Goal: Transaction & Acquisition: Book appointment/travel/reservation

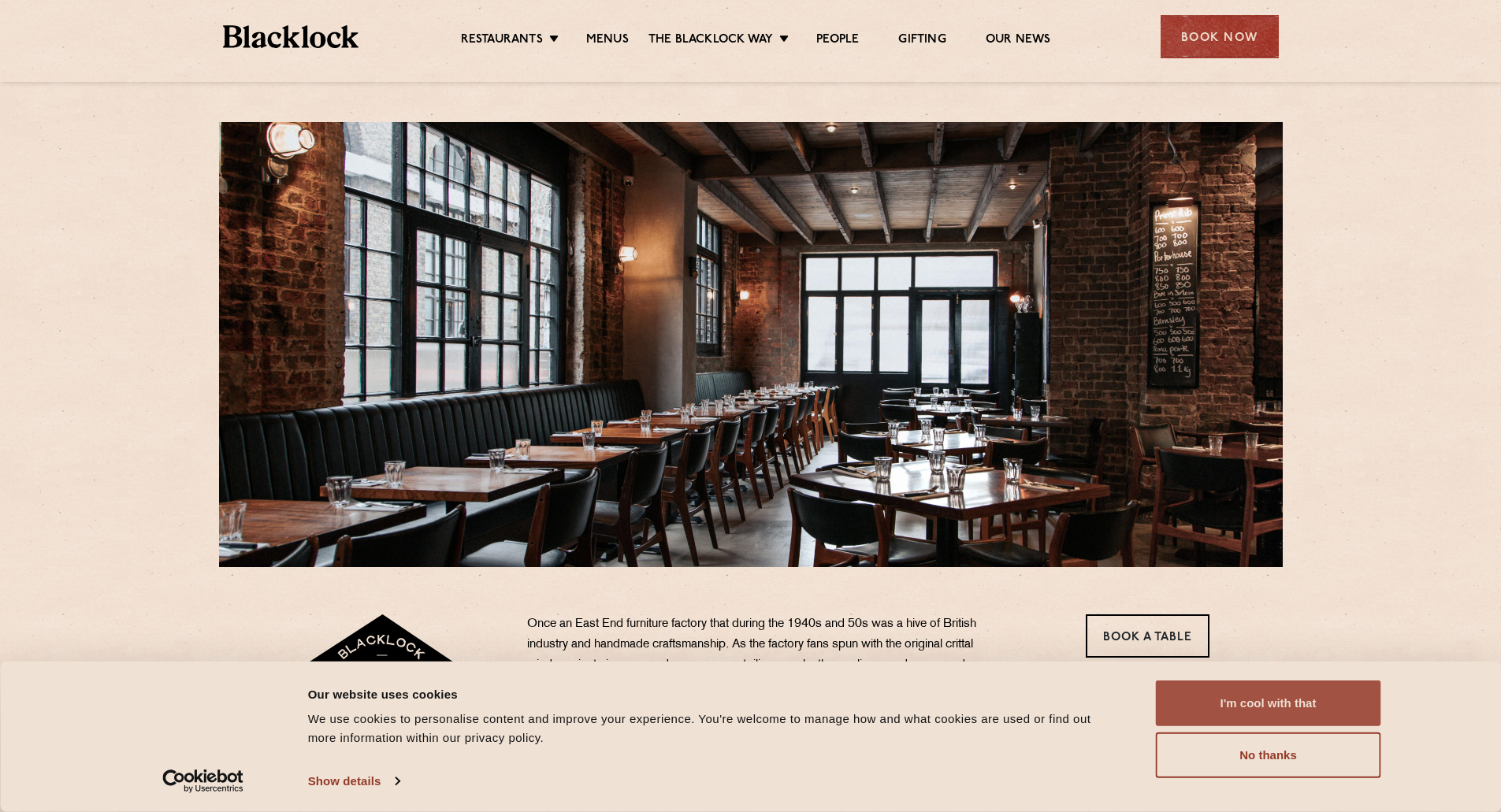
click at [1313, 703] on button "I'm cool with that" at bounding box center [1268, 703] width 225 height 46
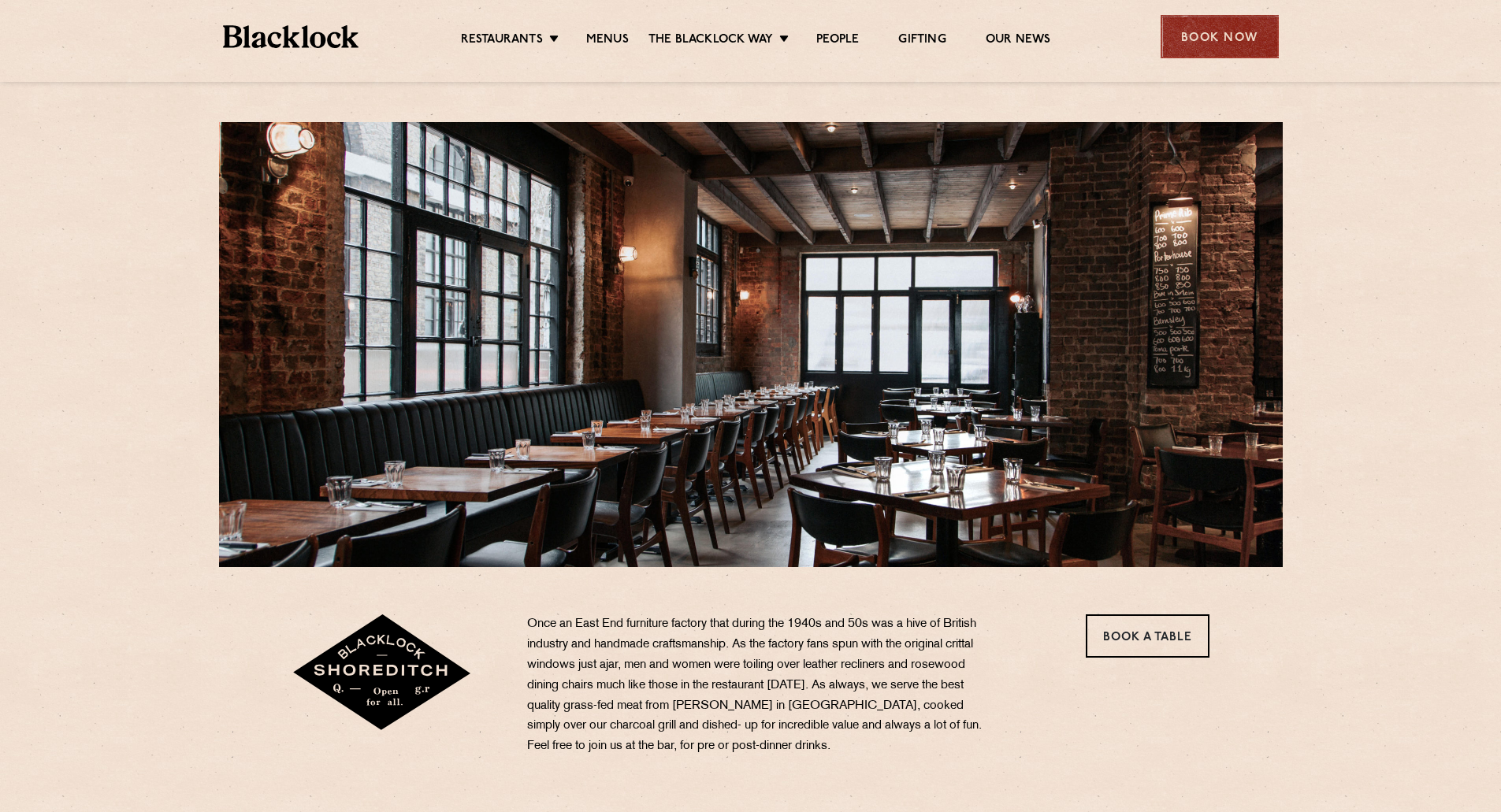
click at [1229, 15] on div "Book Now" at bounding box center [1220, 37] width 118 height 43
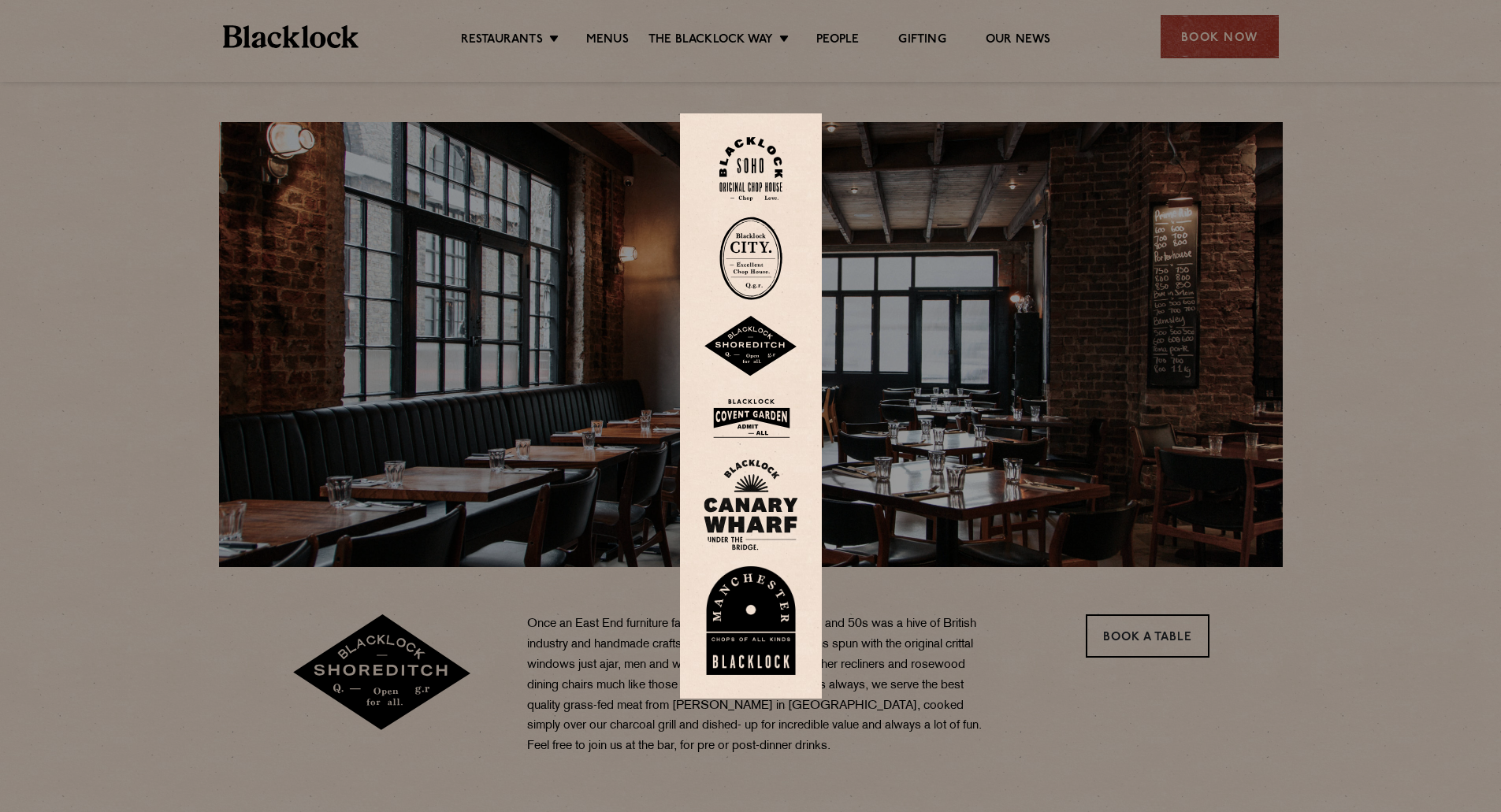
click at [1216, 44] on div at bounding box center [750, 406] width 1501 height 812
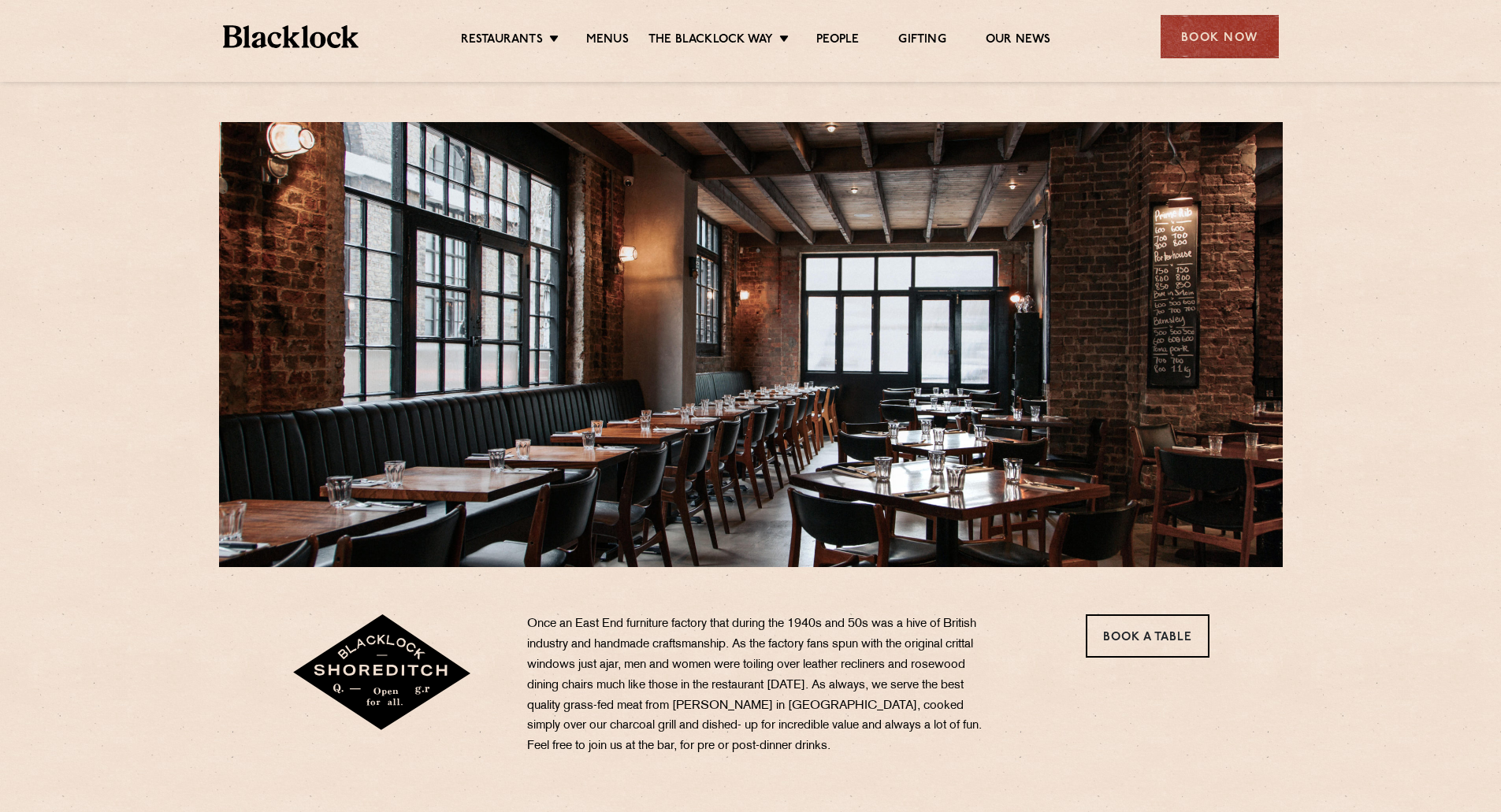
click at [1216, 44] on div "Book Now" at bounding box center [1220, 37] width 118 height 43
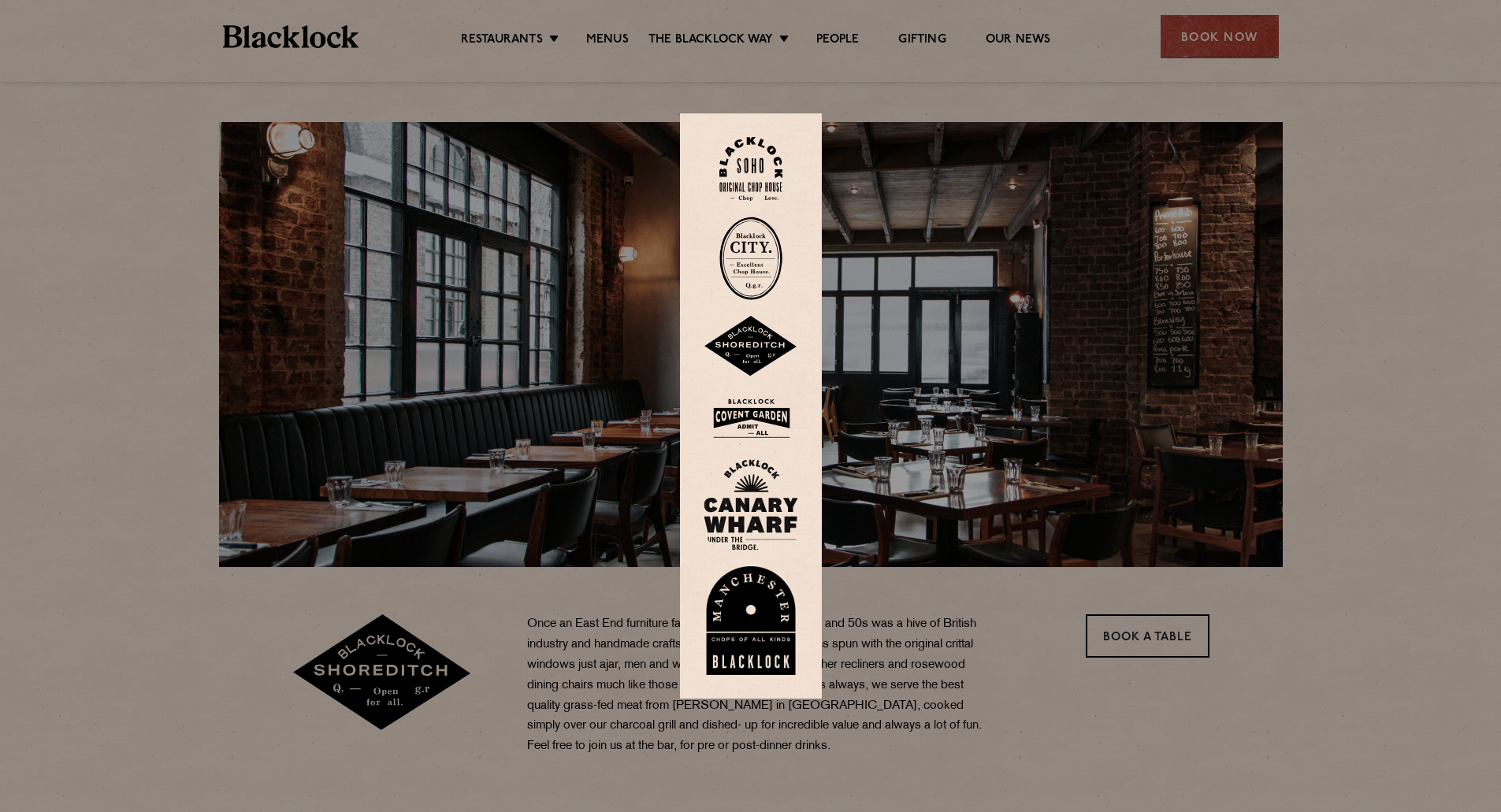
drag, startPoint x: 1168, startPoint y: 573, endPoint x: 1166, endPoint y: 592, distance: 19.1
click at [1167, 586] on div at bounding box center [750, 406] width 1501 height 812
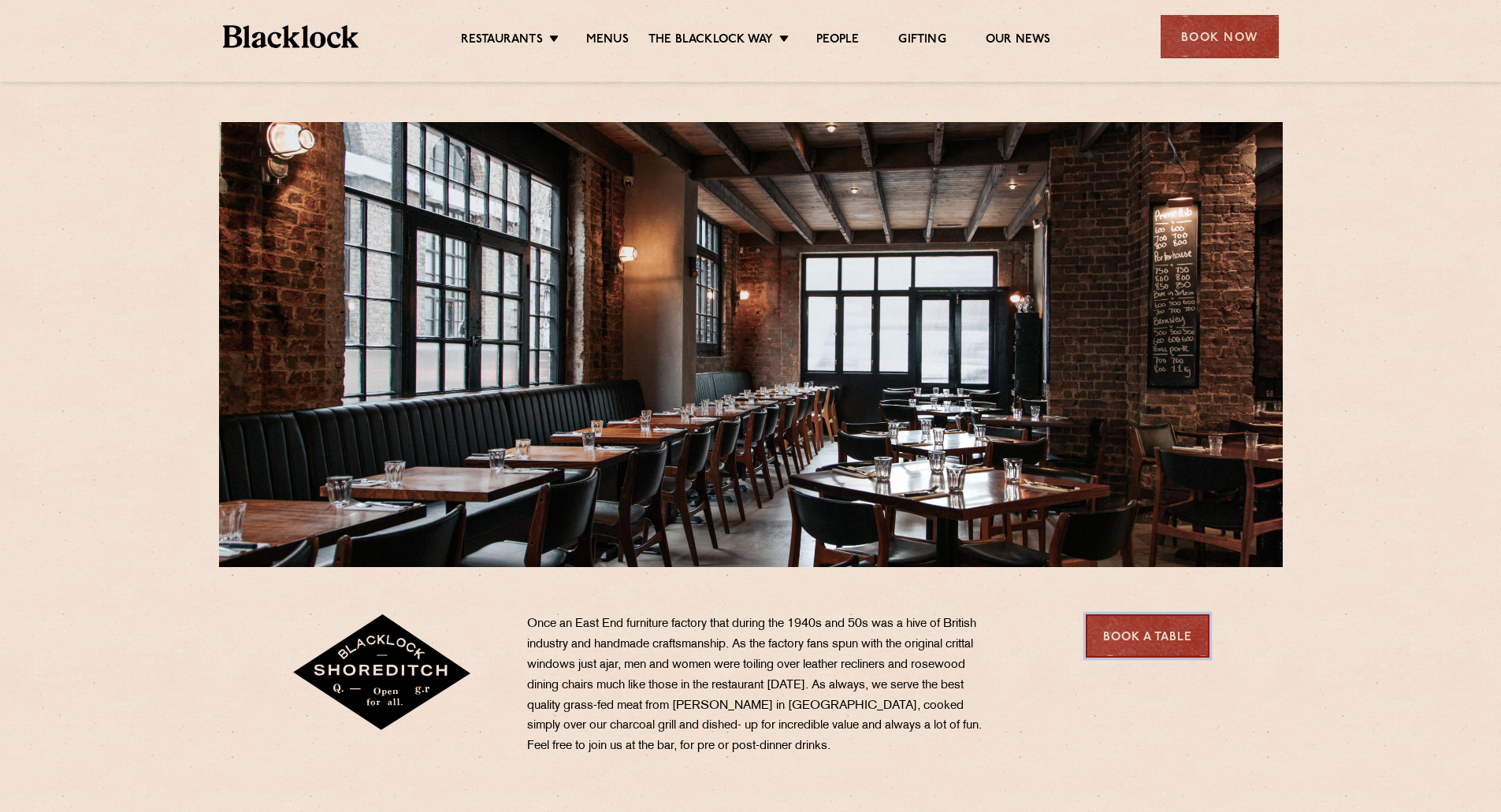
click at [1155, 641] on link "Book a Table" at bounding box center [1148, 636] width 124 height 43
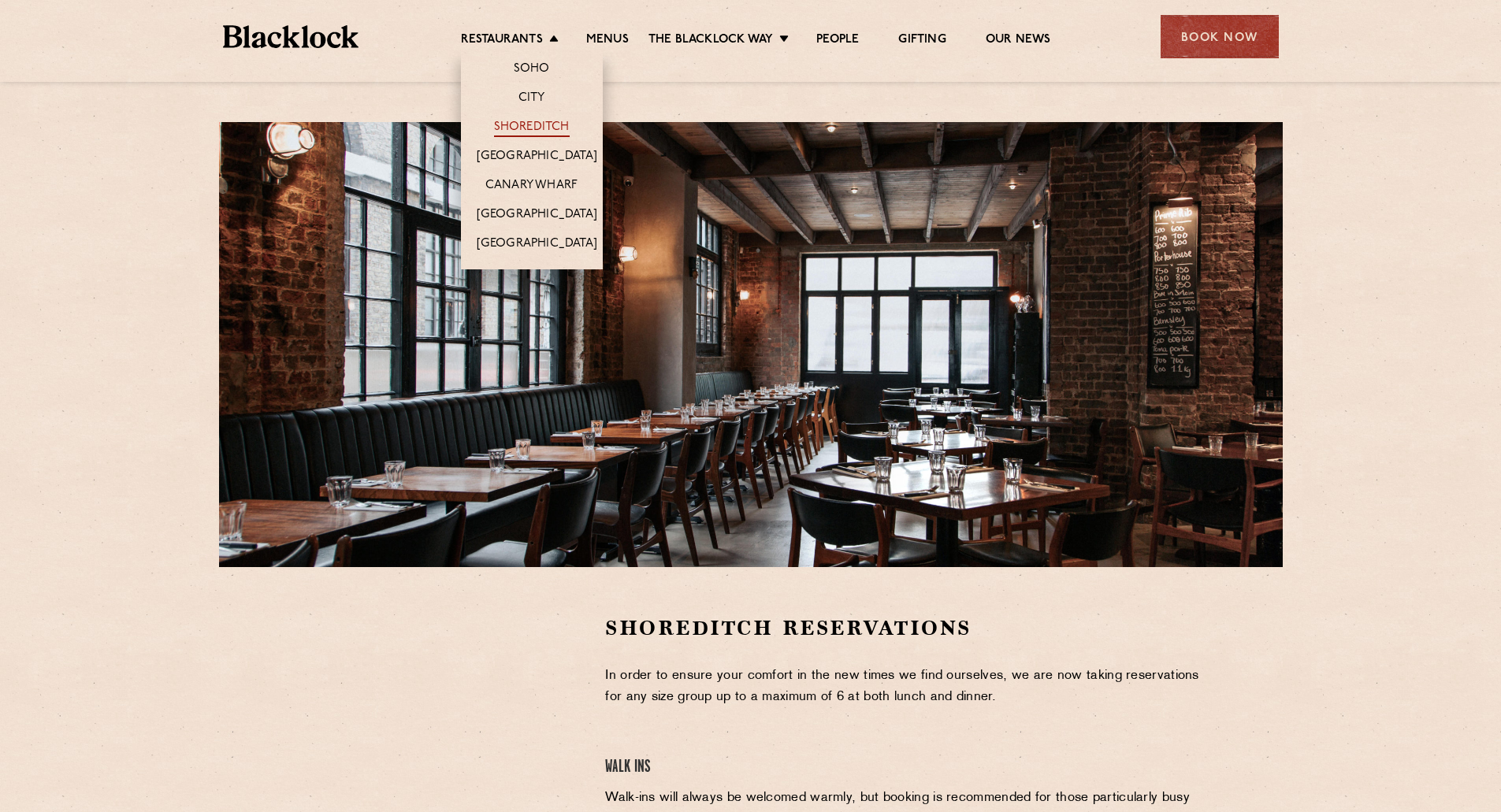
click at [526, 123] on link "Shoreditch" at bounding box center [532, 128] width 76 height 17
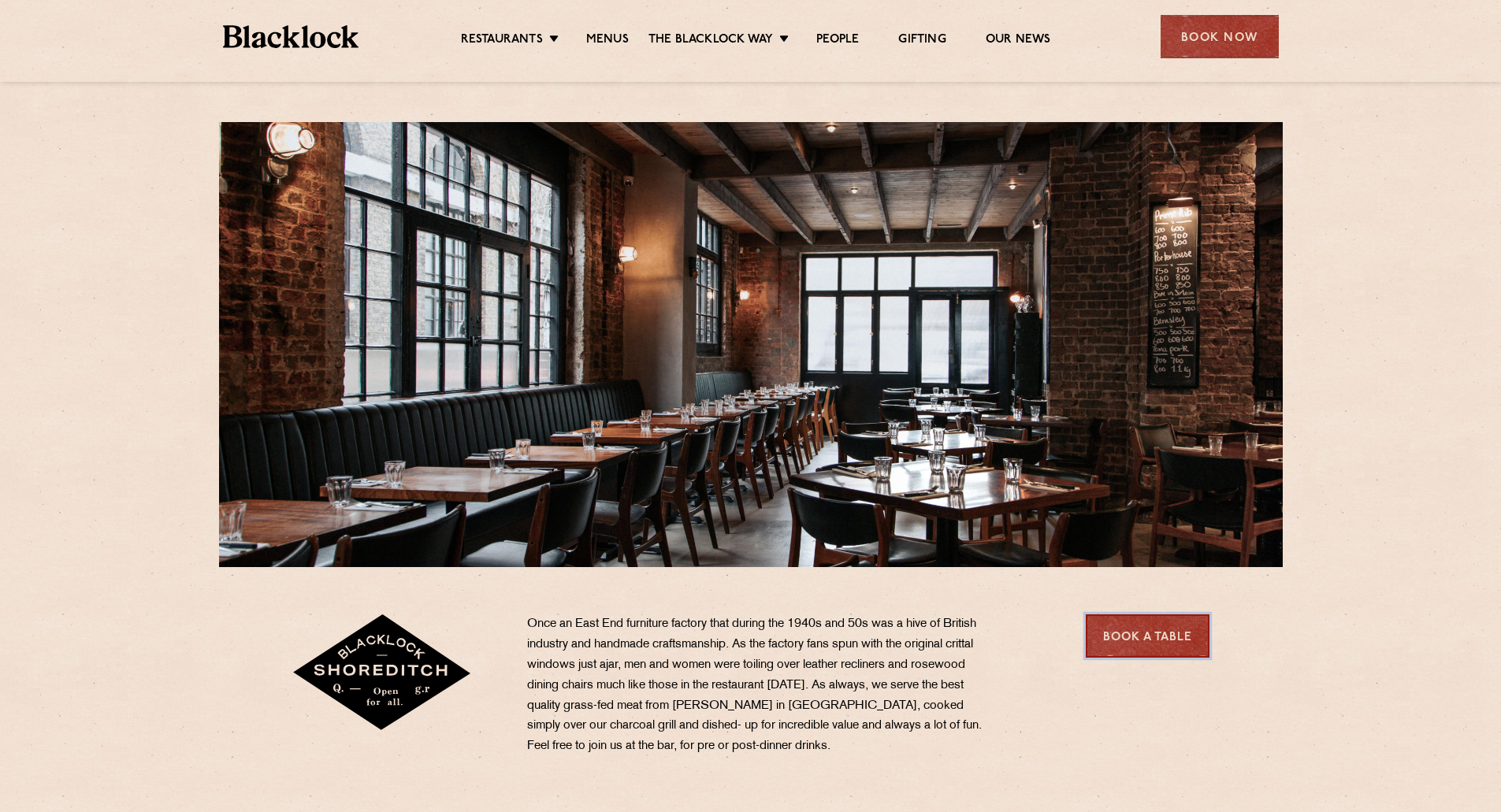
click at [1167, 632] on link "Book a Table" at bounding box center [1148, 636] width 124 height 43
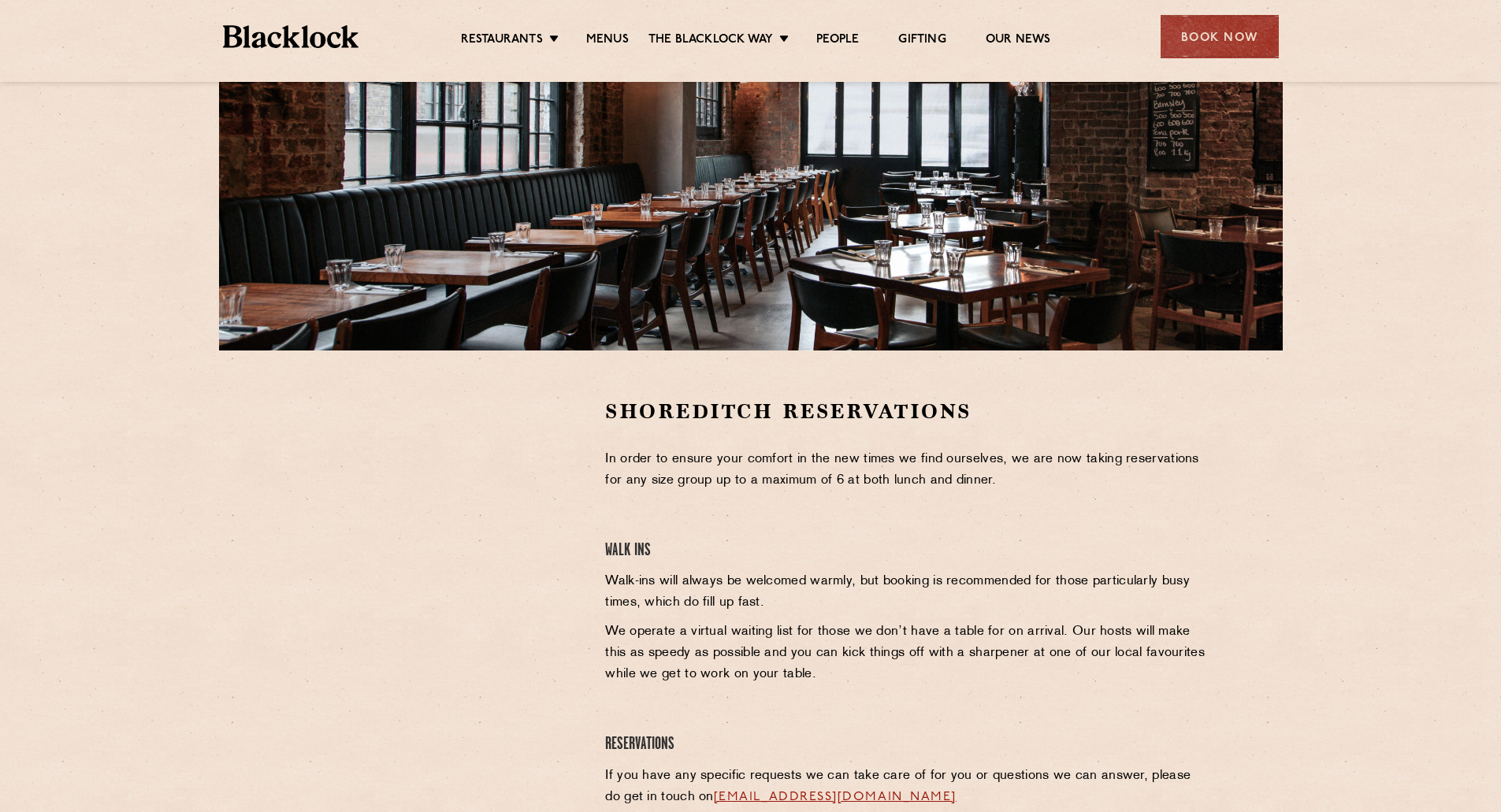
scroll to position [236, 0]
